Goal: Navigation & Orientation: Go to known website

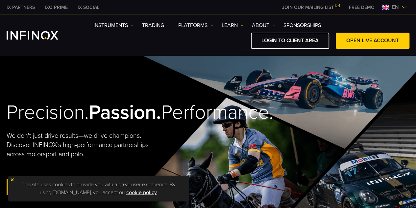
click at [400, 8] on span "en" at bounding box center [395, 7] width 12 height 8
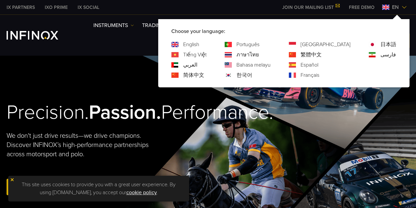
click at [322, 53] on link "繁體中文" at bounding box center [311, 55] width 21 height 8
